Goal: Task Accomplishment & Management: Manage account settings

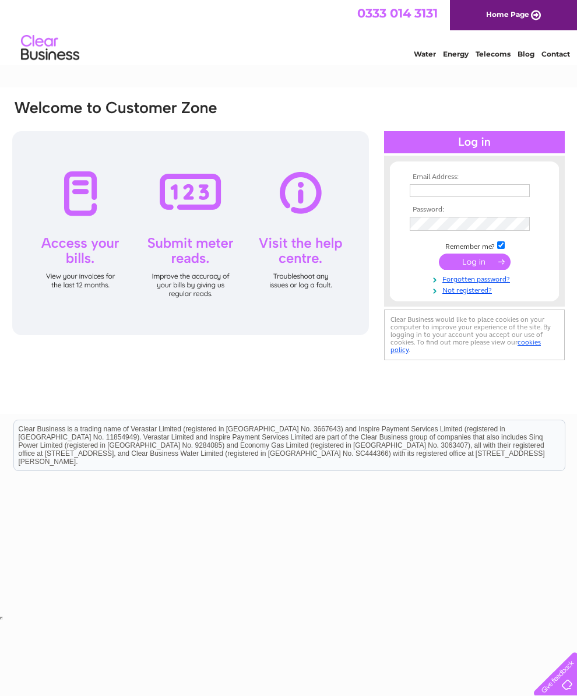
click at [463, 197] on input "text" at bounding box center [470, 190] width 120 height 13
type input "V"
type input "vickyblackbull@hotmail.com"
click at [481, 268] on input "submit" at bounding box center [475, 263] width 72 height 16
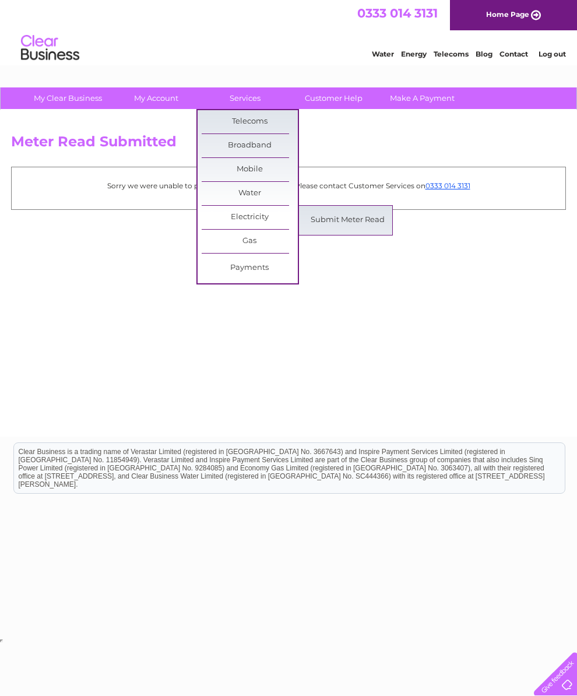
click at [360, 220] on link "Submit Meter Read" at bounding box center [348, 220] width 96 height 23
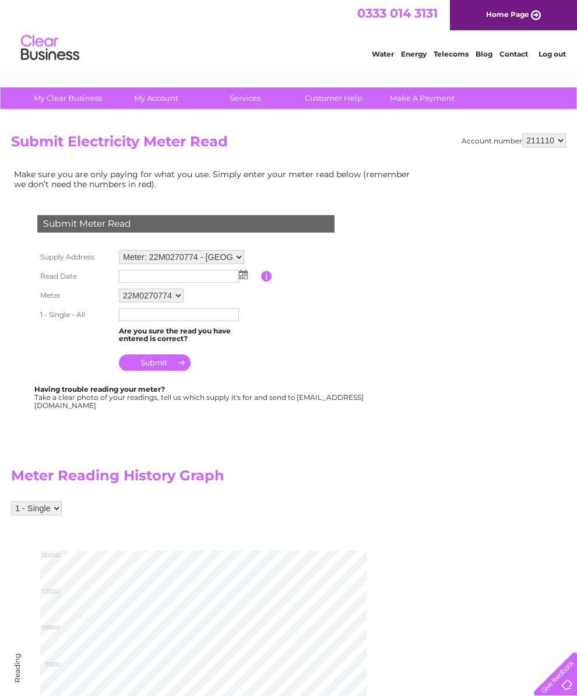
click at [208, 281] on input "text" at bounding box center [179, 276] width 120 height 13
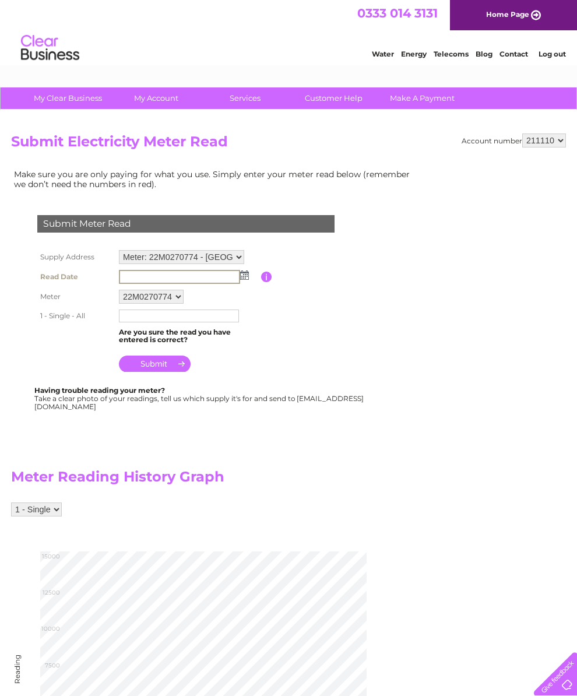
click at [239, 281] on input "text" at bounding box center [179, 277] width 121 height 14
click at [246, 280] on img at bounding box center [244, 275] width 9 height 9
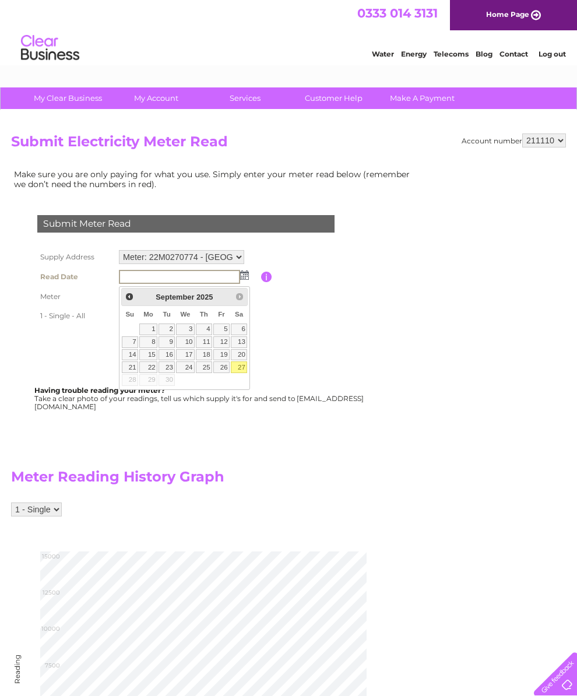
click at [241, 372] on link "27" at bounding box center [239, 368] width 16 height 12
type input "2025/09/27"
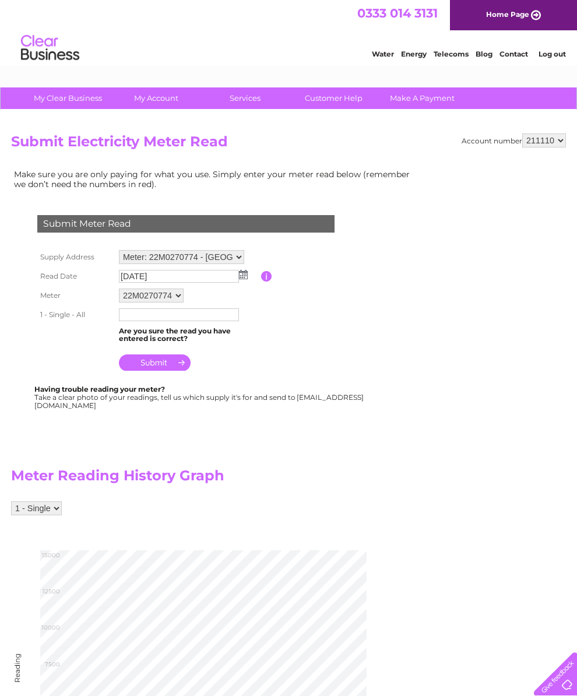
click at [172, 321] on input "text" at bounding box center [179, 315] width 120 height 13
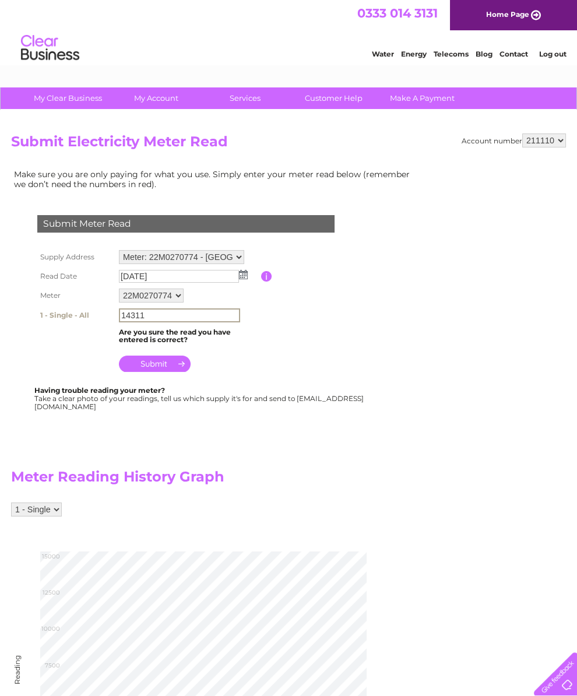
type input "14311"
click at [166, 372] on input "submit" at bounding box center [155, 364] width 72 height 16
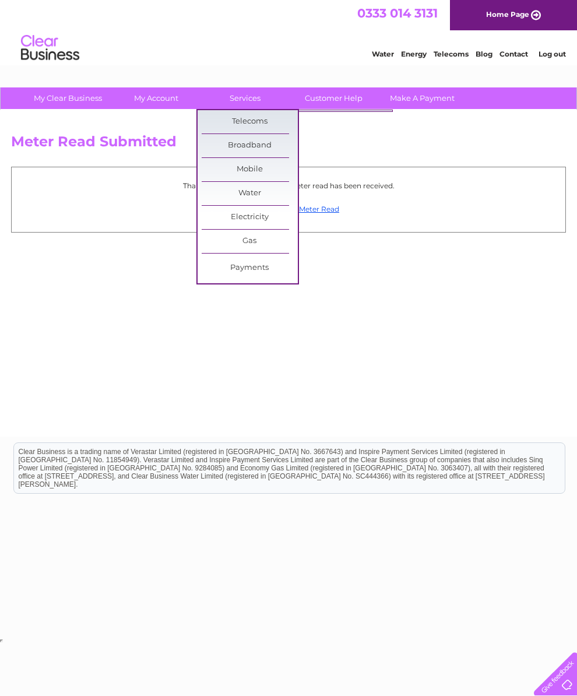
click at [259, 152] on link "Broadband" at bounding box center [250, 145] width 96 height 23
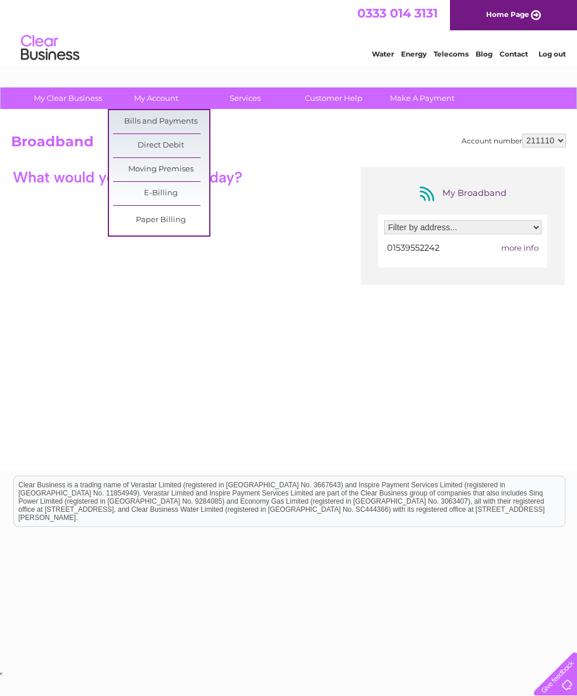
click at [169, 227] on link "Paper Billing" at bounding box center [161, 220] width 96 height 23
click at [55, 179] on div at bounding box center [127, 177] width 233 height 20
click at [166, 219] on link "Paper Billing" at bounding box center [161, 220] width 96 height 23
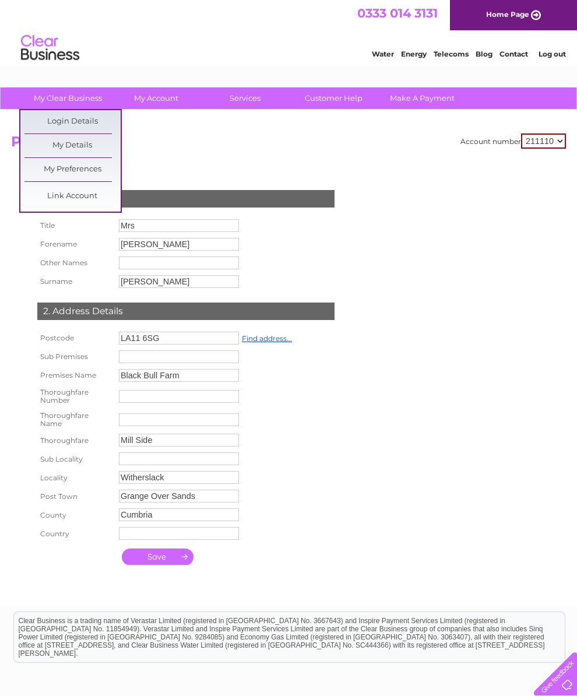
click at [85, 126] on link "Login Details" at bounding box center [72, 121] width 96 height 23
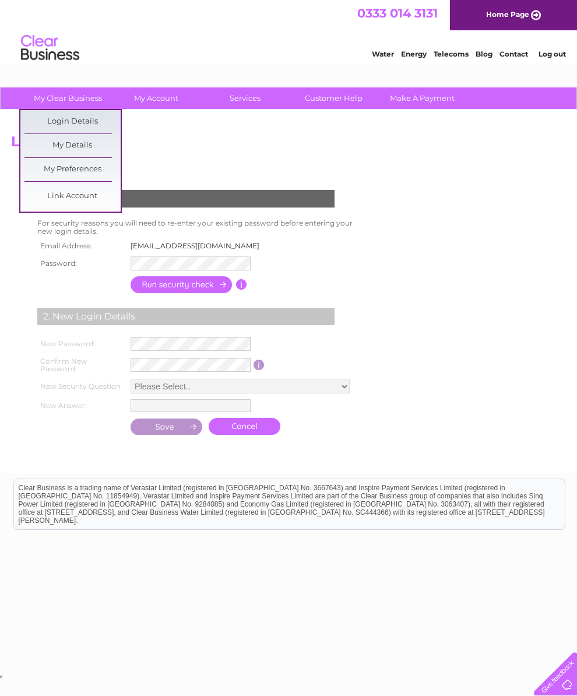
click at [85, 148] on link "My Details" at bounding box center [72, 145] width 96 height 23
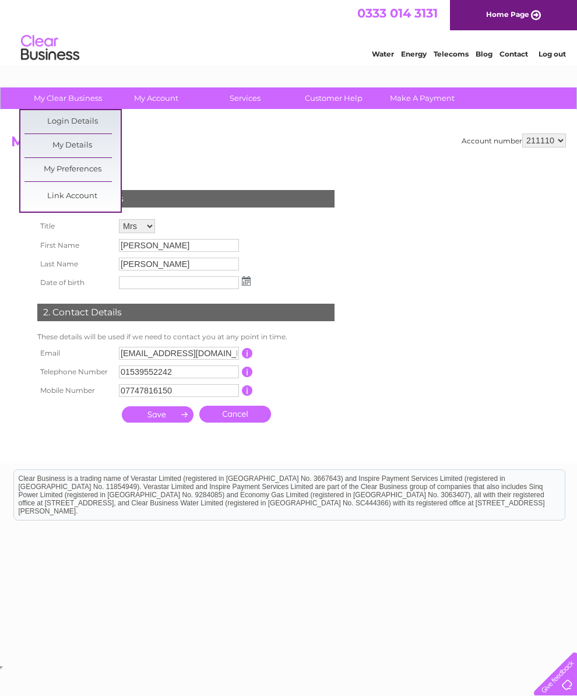
click at [95, 173] on link "My Preferences" at bounding box center [72, 169] width 96 height 23
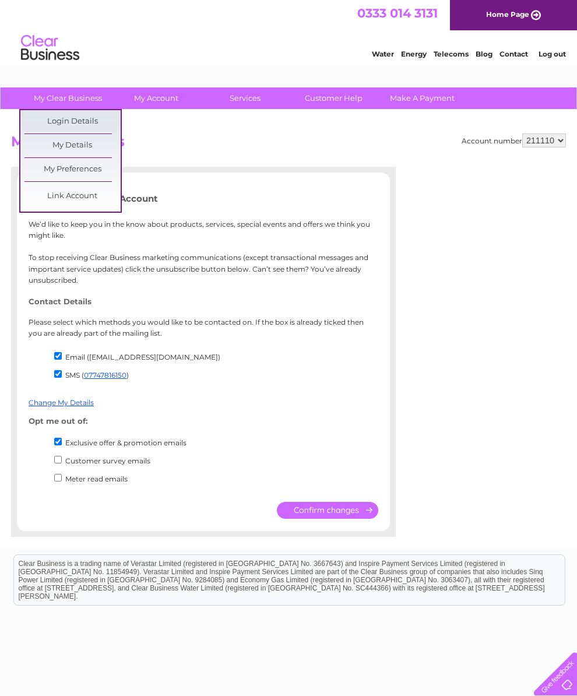
click at [86, 192] on link "Link Account" at bounding box center [72, 196] width 96 height 23
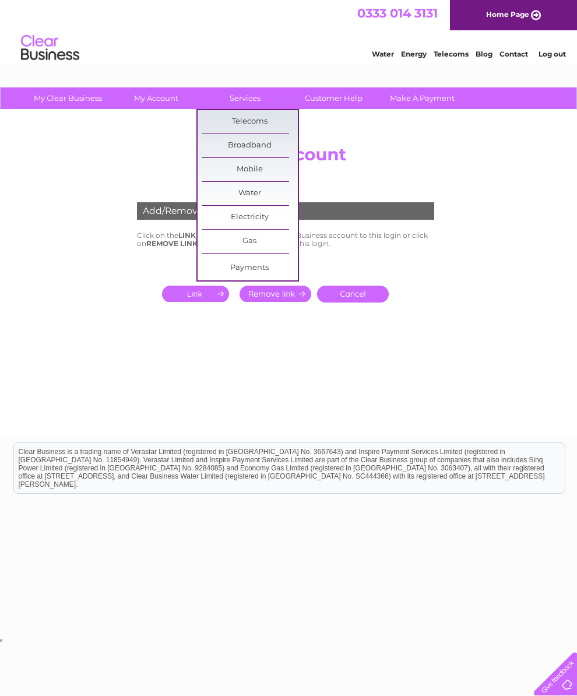
click at [532, 19] on link "Home Page" at bounding box center [513, 15] width 127 height 30
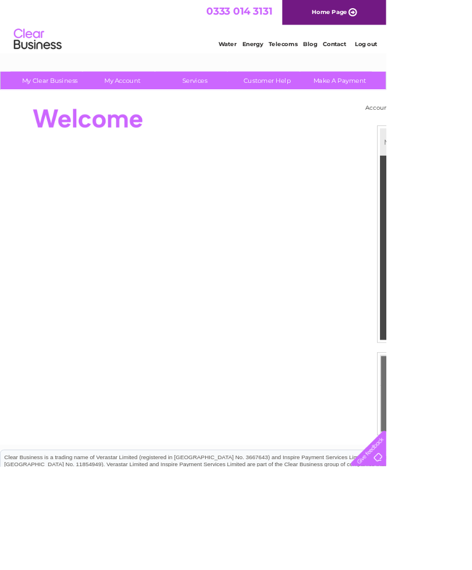
click at [384, 486] on div "Account number 211110 MY LIVE SERVICES Telecoms Broadband Mobile Water Electric…" at bounding box center [288, 326] width 577 height 433
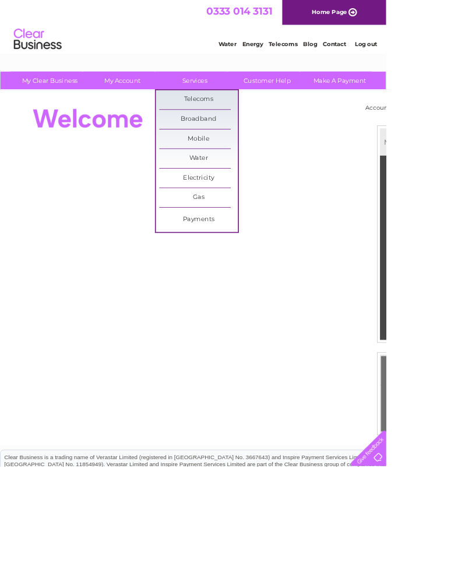
click at [472, 17] on html "My Clear Business Login Details My Details My Preferences Link Account My Accou…" at bounding box center [236, 376] width 472 height 752
